Goal: Check status: Check status

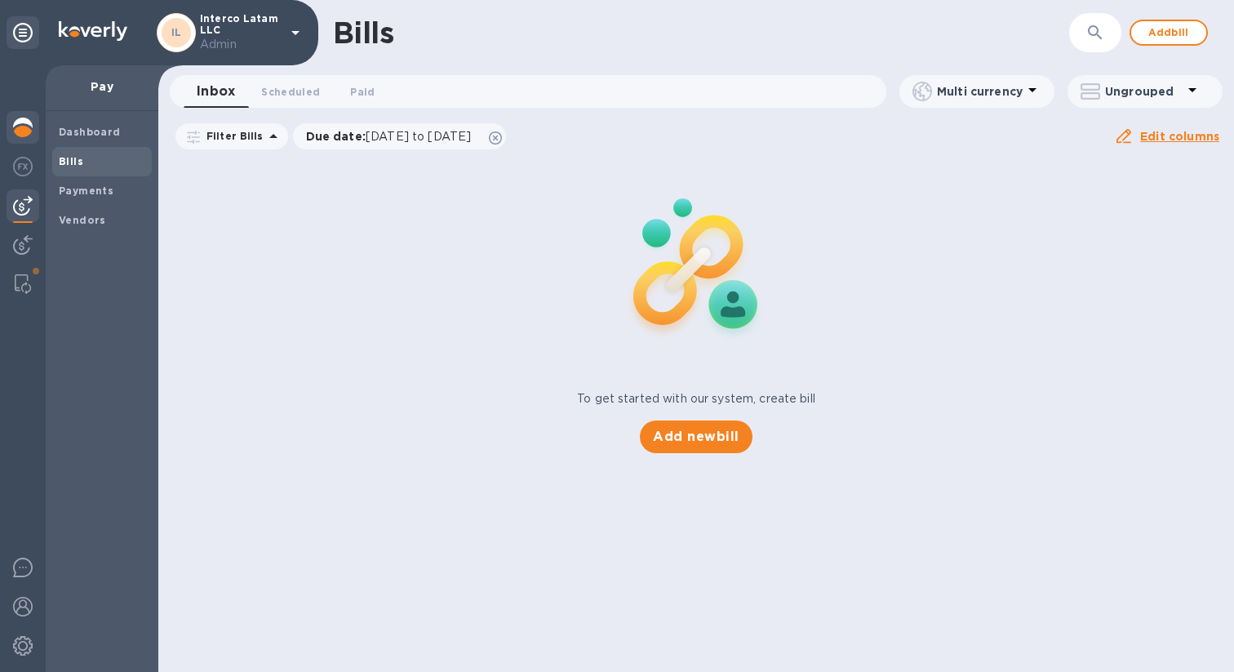
click at [22, 127] on img at bounding box center [23, 128] width 20 height 20
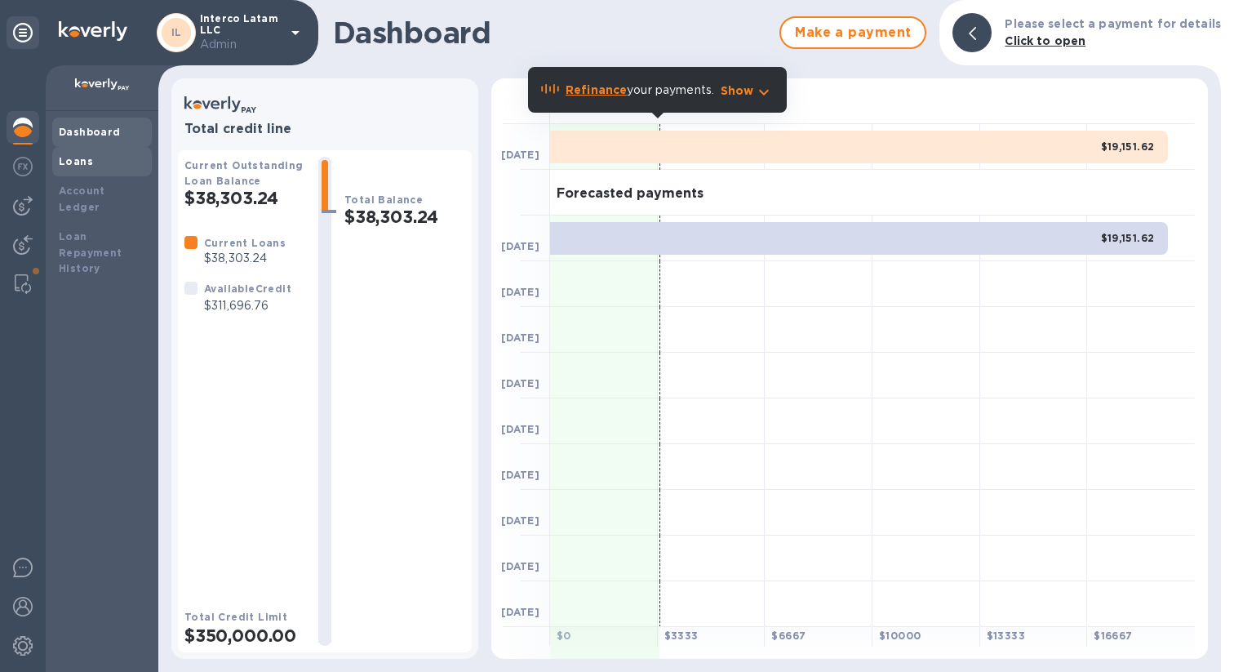
click at [128, 174] on div "Loans" at bounding box center [102, 161] width 100 height 29
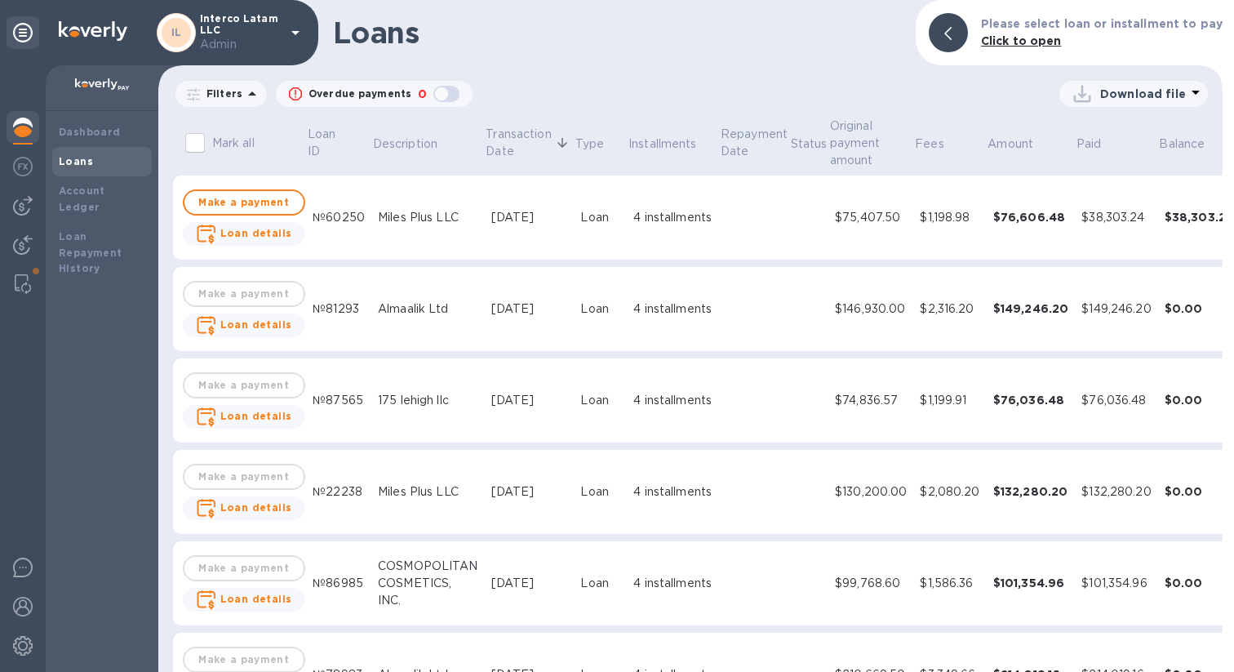
click at [873, 416] on td "$74,836.57" at bounding box center [870, 400] width 85 height 85
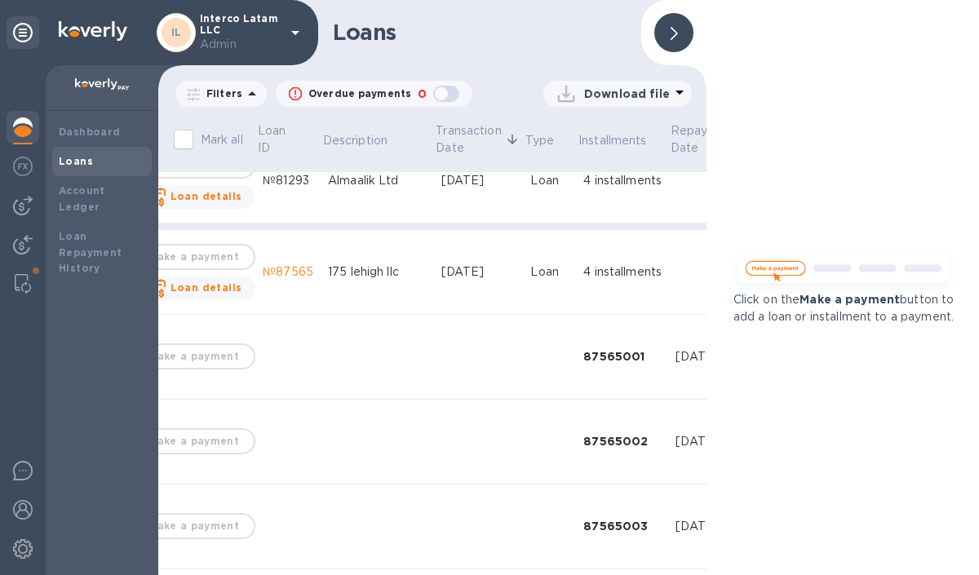
scroll to position [128, 50]
